Goal: Check status: Check status

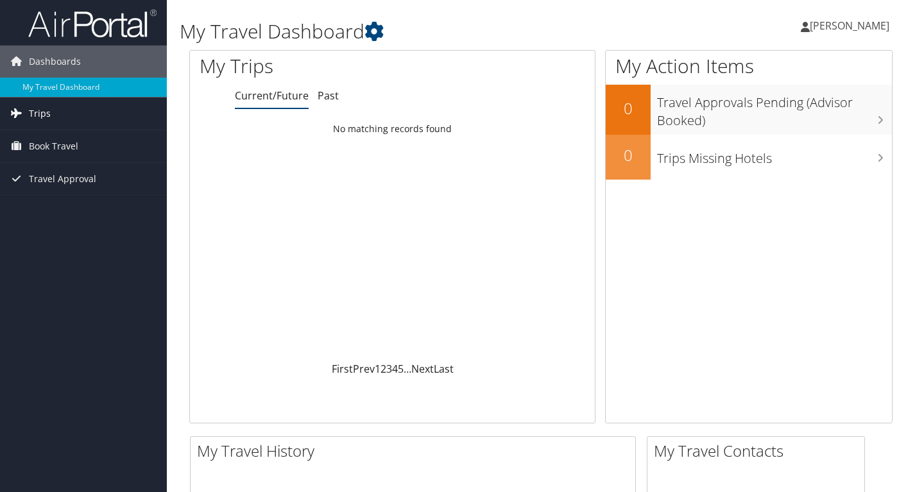
click at [42, 116] on span "Trips" at bounding box center [40, 114] width 22 height 32
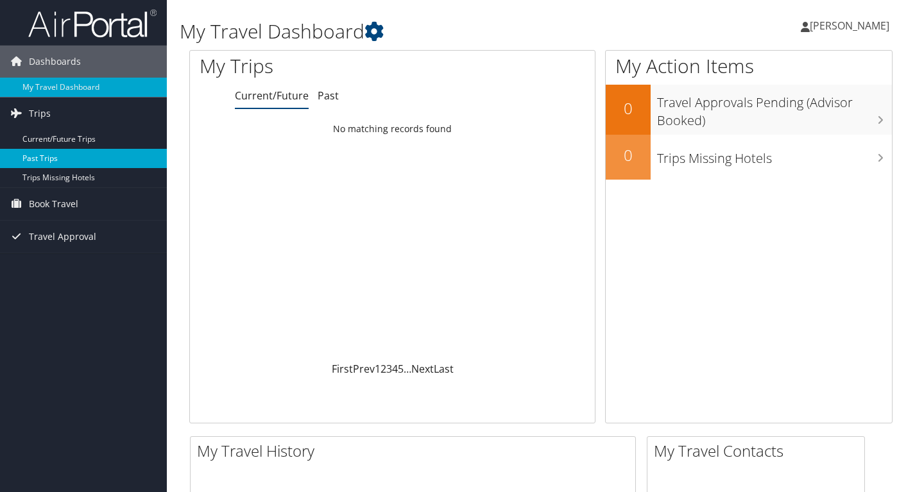
click at [40, 155] on link "Past Trips" at bounding box center [83, 158] width 167 height 19
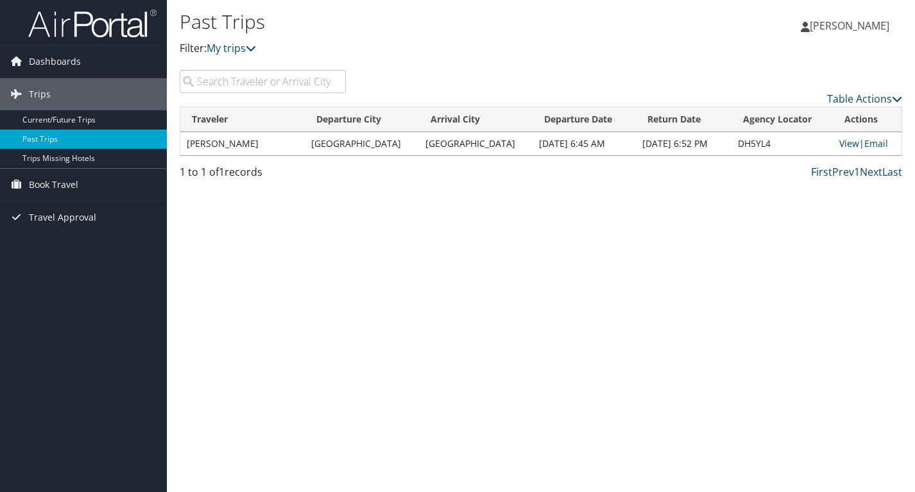
click at [847, 144] on link "View" at bounding box center [849, 143] width 20 height 12
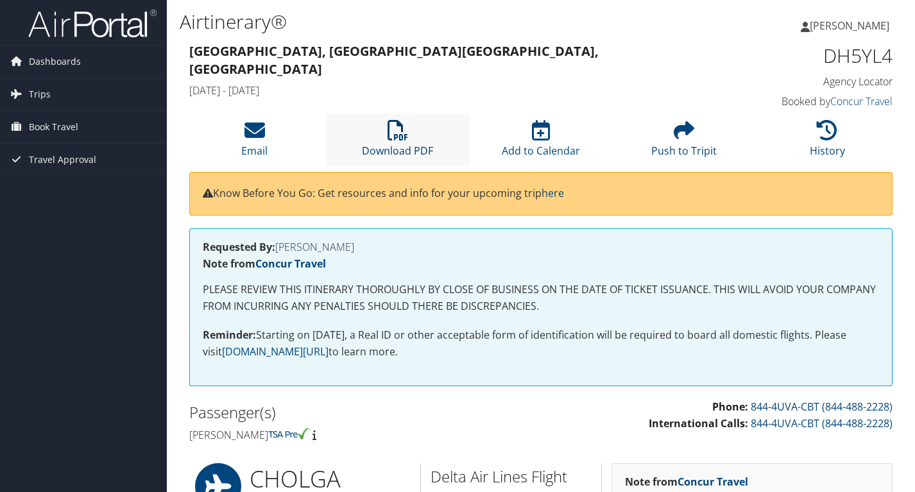
click at [400, 131] on icon at bounding box center [398, 130] width 21 height 21
